Goal: Task Accomplishment & Management: Manage account settings

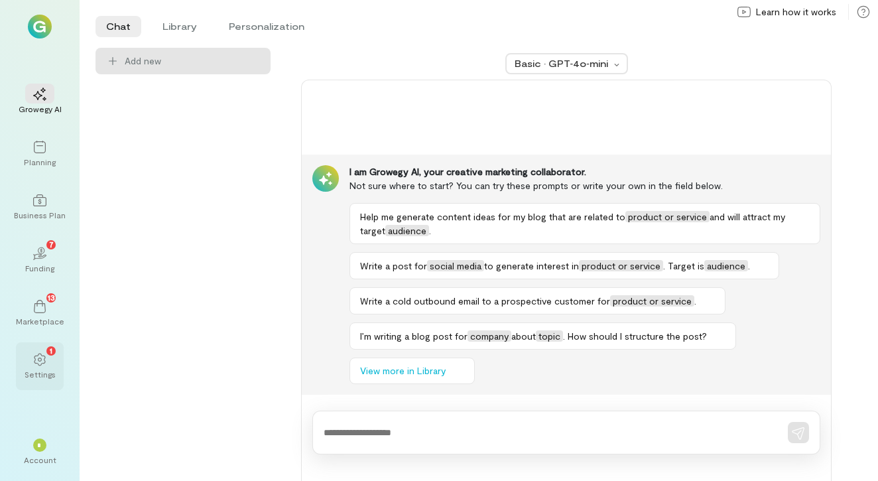
click at [34, 361] on icon at bounding box center [39, 359] width 13 height 13
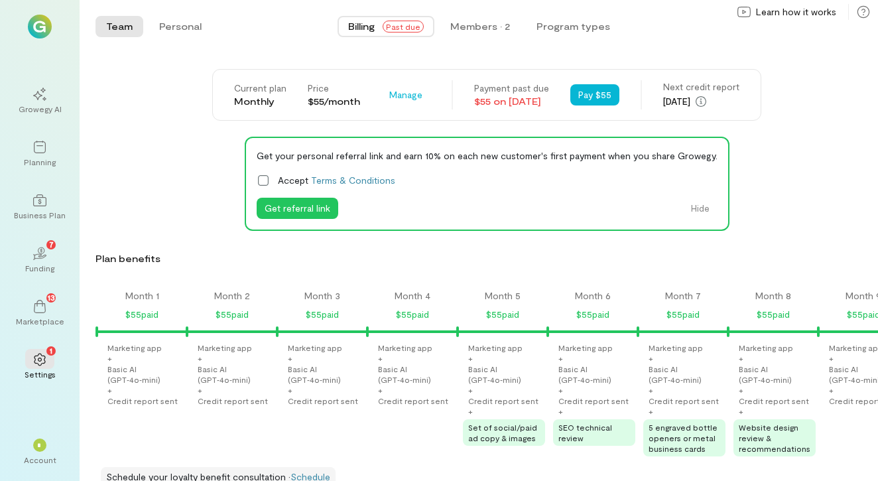
scroll to position [0, 1940]
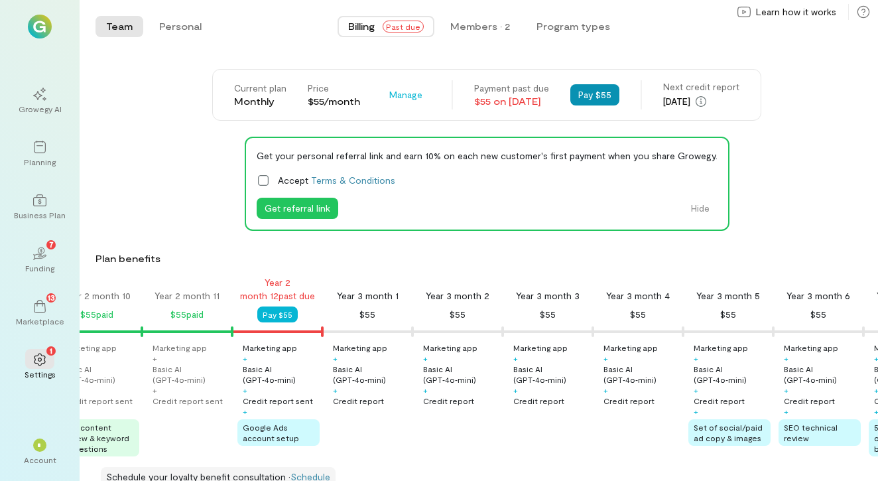
click at [609, 96] on button "Pay $55" at bounding box center [594, 94] width 49 height 21
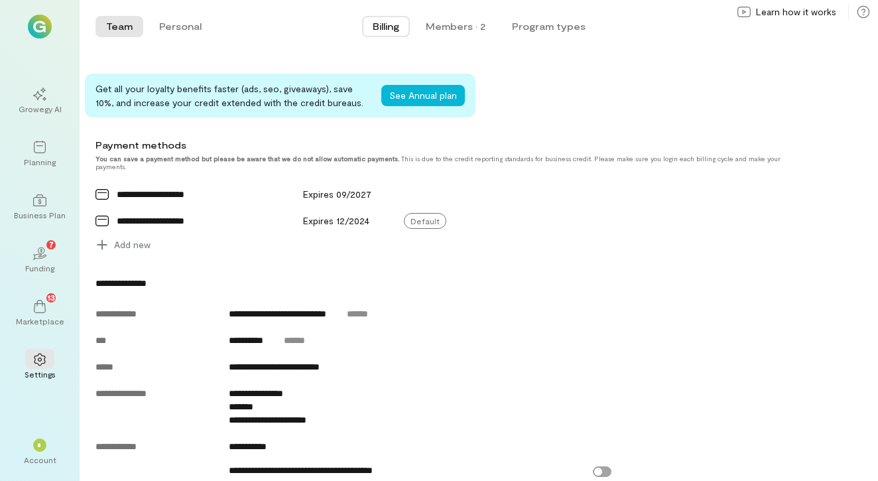
scroll to position [422, 0]
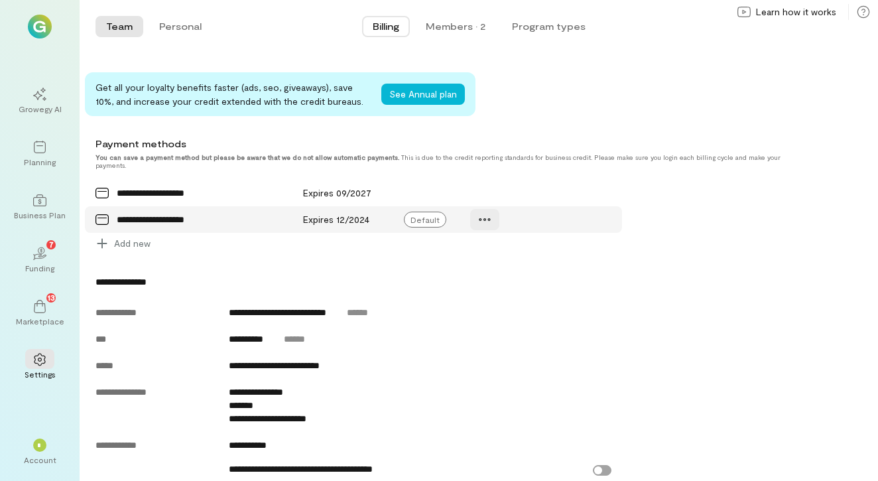
click at [484, 219] on icon at bounding box center [484, 219] width 13 height 13
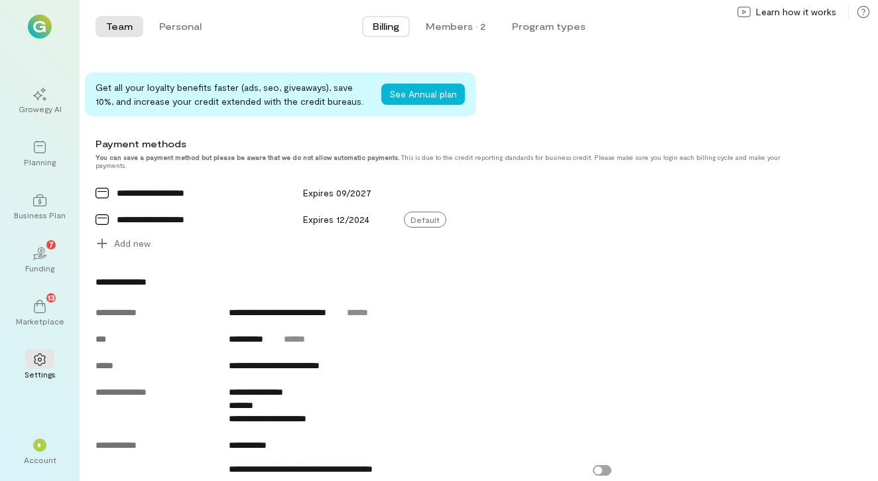
click at [513, 293] on div "**********" at bounding box center [448, 389] width 704 height 228
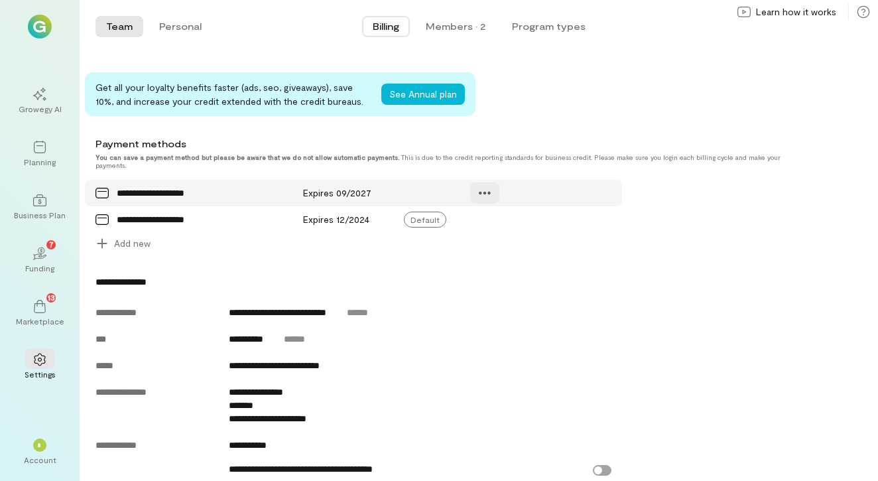
click at [478, 190] on icon at bounding box center [484, 192] width 13 height 13
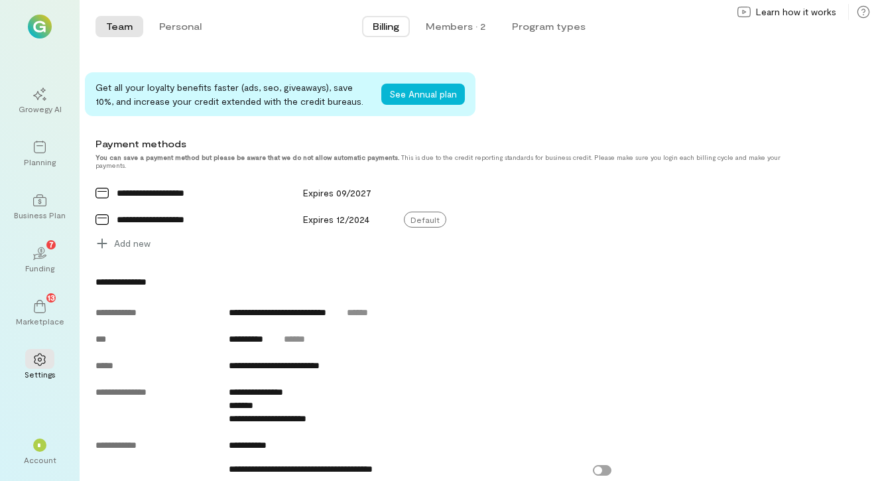
click at [485, 267] on div "Current plan Monthly Price $55/month Manage Next invoice [DATE] Next credit rep…" at bounding box center [487, 417] width 783 height 1541
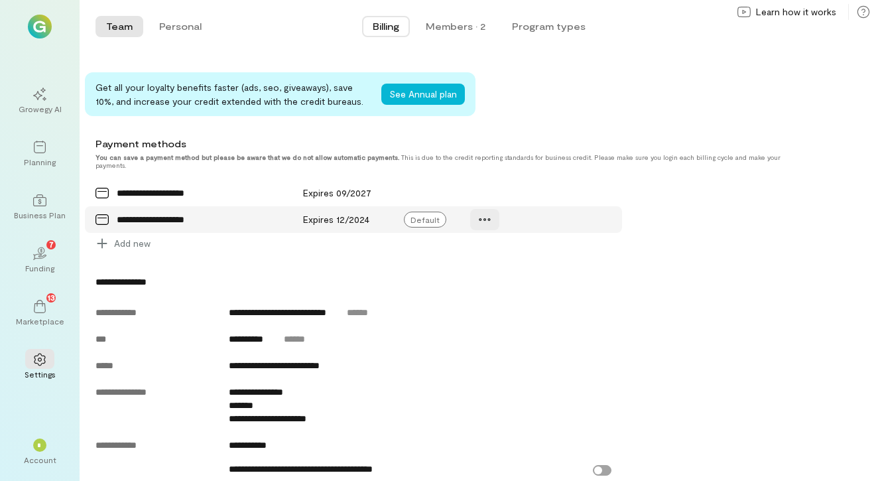
click at [478, 218] on div at bounding box center [484, 219] width 29 height 21
click at [489, 250] on icon at bounding box center [489, 248] width 12 height 12
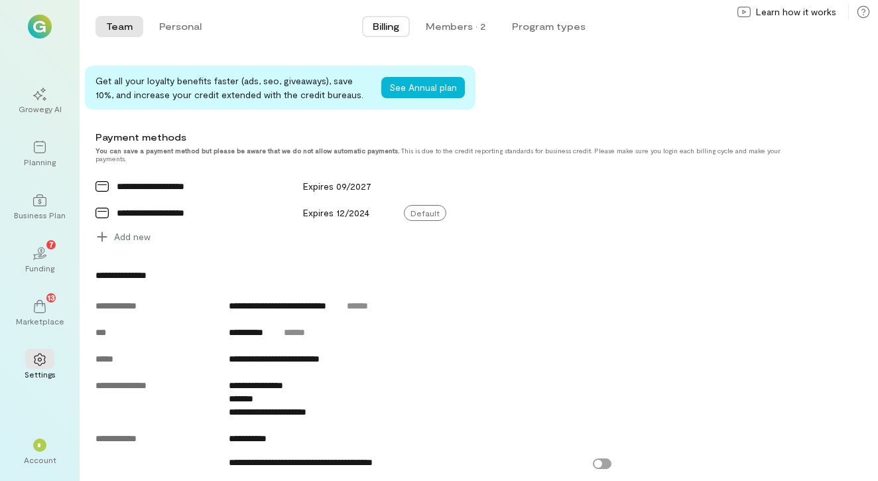
scroll to position [431, 0]
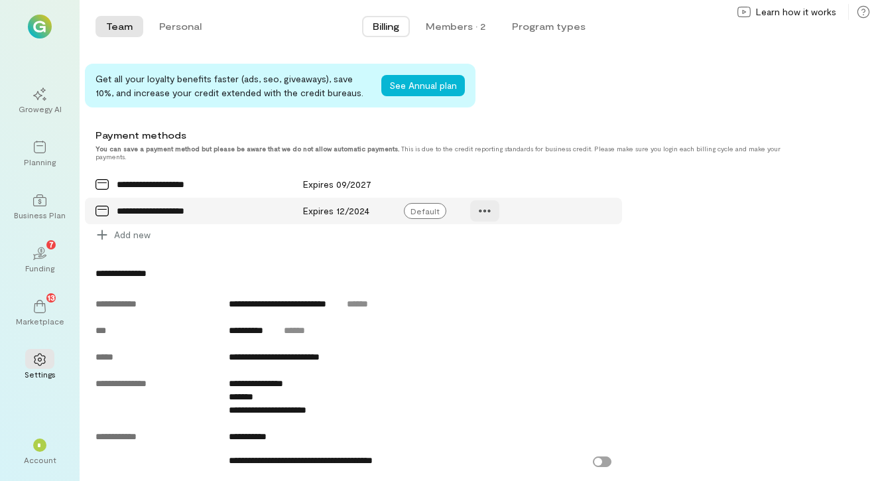
click at [482, 212] on icon at bounding box center [485, 211] width 11 height 3
click at [485, 239] on icon at bounding box center [488, 239] width 13 height 13
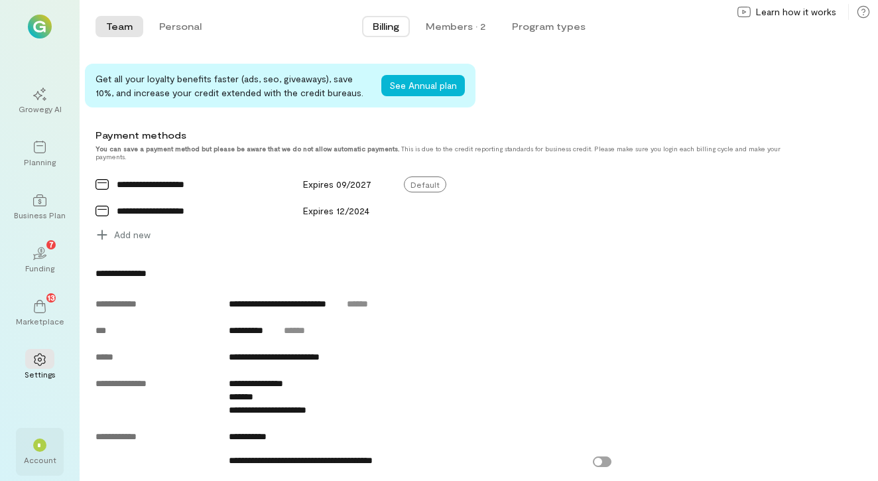
click at [33, 450] on div "*" at bounding box center [39, 444] width 13 height 13
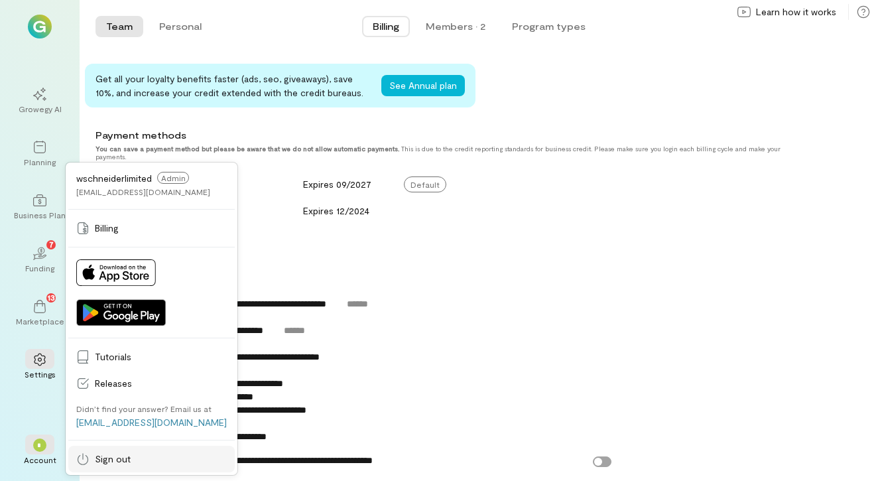
click at [116, 461] on span "Sign out" at bounding box center [161, 458] width 132 height 13
